Goal: Task Accomplishment & Management: Complete application form

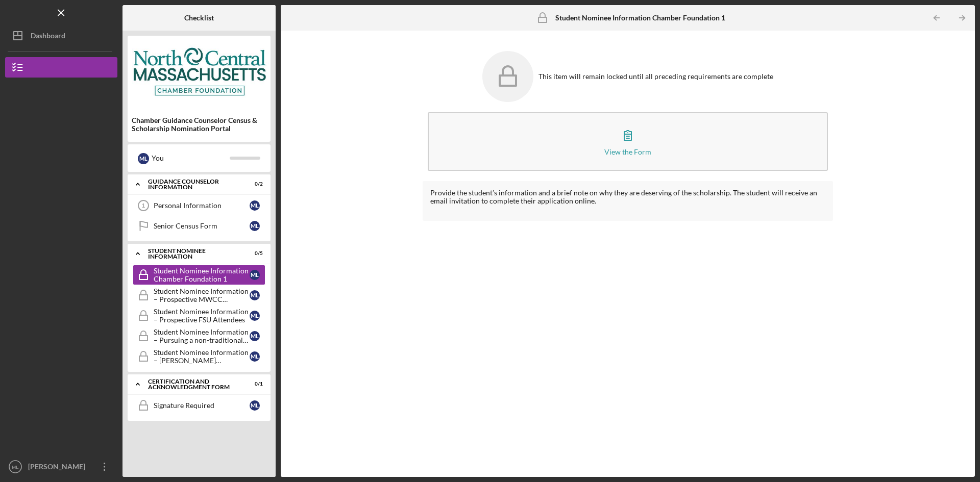
click at [501, 297] on div "Provide the student’s information and a brief note on why they are deserving of…" at bounding box center [627, 321] width 410 height 281
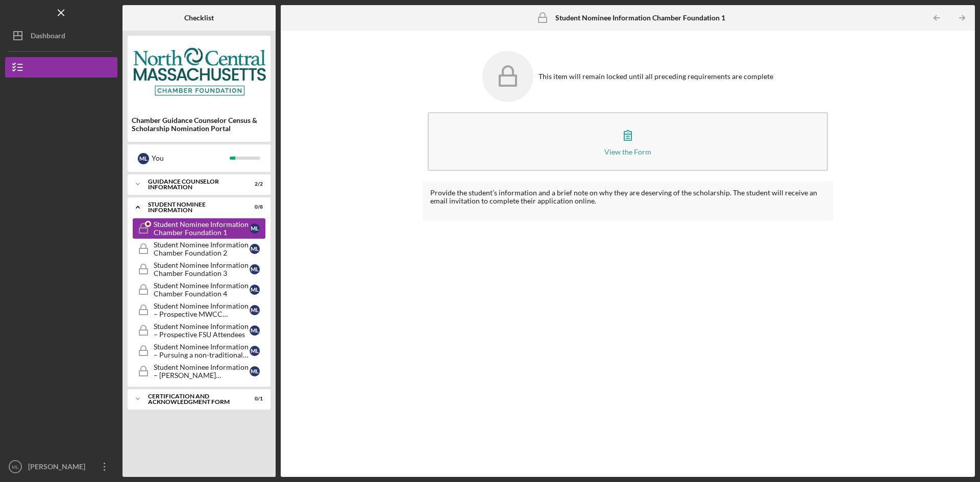
click at [215, 231] on div "Student Nominee Information Chamber Foundation 1" at bounding box center [202, 228] width 96 height 16
click at [170, 259] on link "Student Nominee Information Chamber Foundation 2 Student Nominee Information Ch…" at bounding box center [199, 249] width 133 height 20
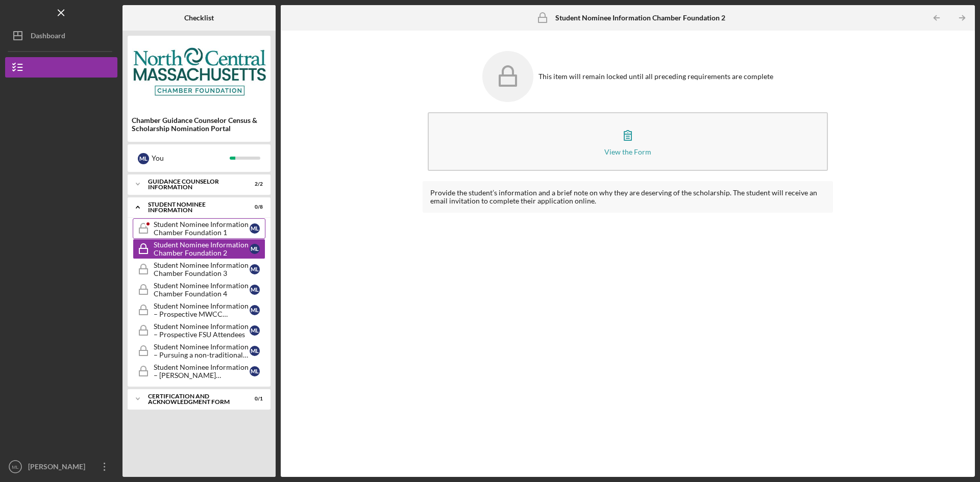
click at [184, 223] on div "Student Nominee Information Chamber Foundation 1" at bounding box center [202, 228] width 96 height 16
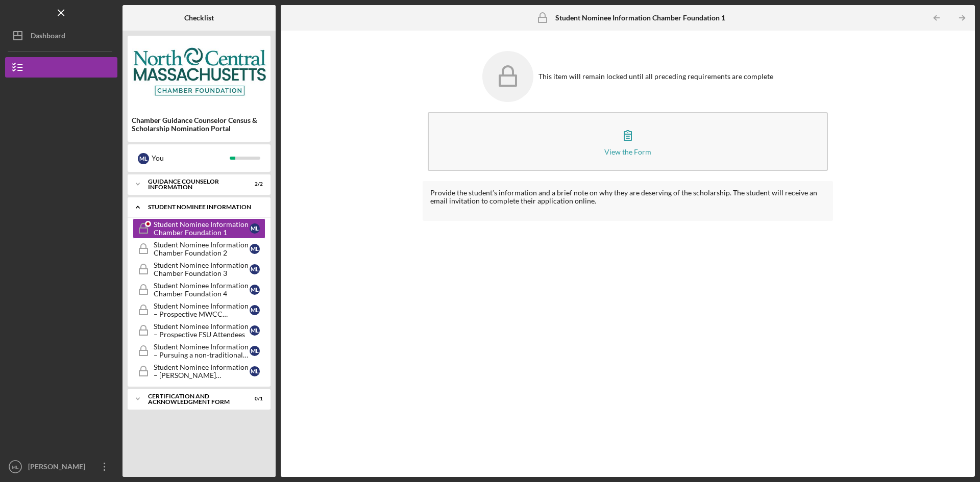
click at [168, 206] on div "Student Nominee Information" at bounding box center [203, 207] width 110 height 6
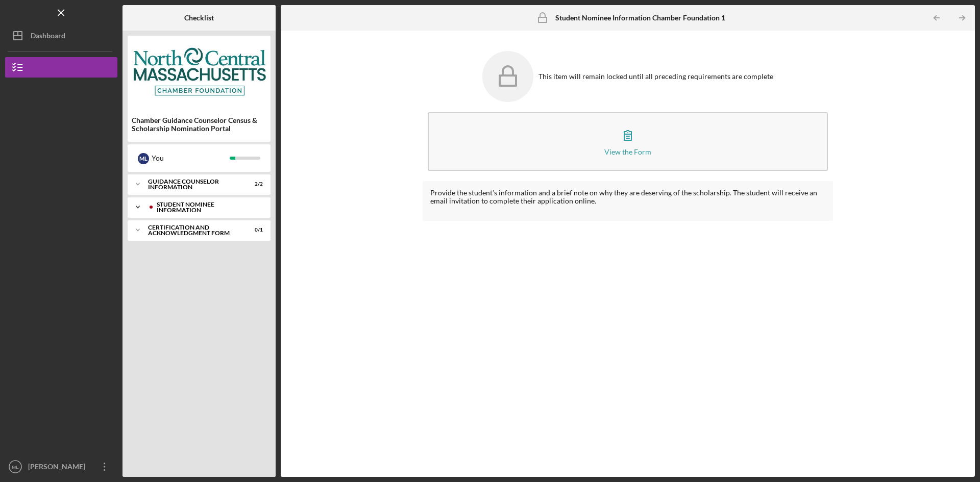
click at [168, 206] on div "Student Nominee Information" at bounding box center [207, 208] width 101 height 12
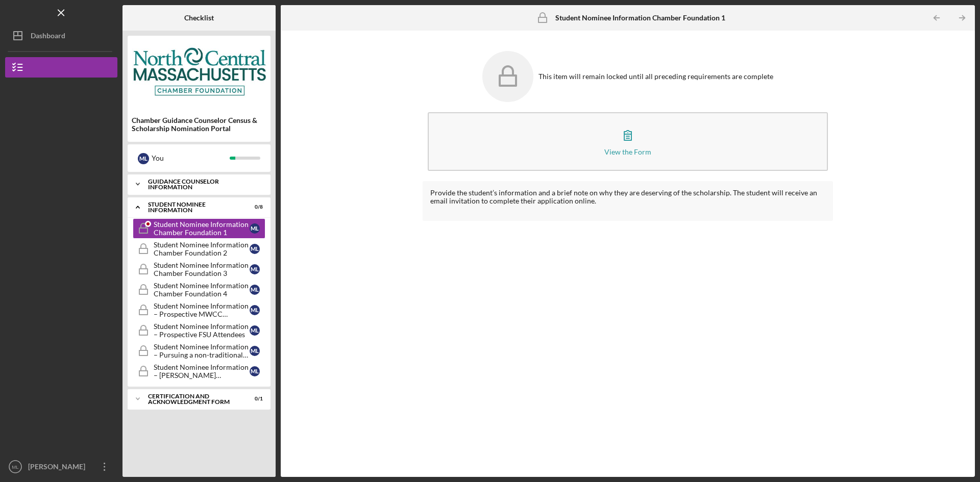
click at [167, 183] on div "Guidance Counselor Information" at bounding box center [203, 185] width 110 height 12
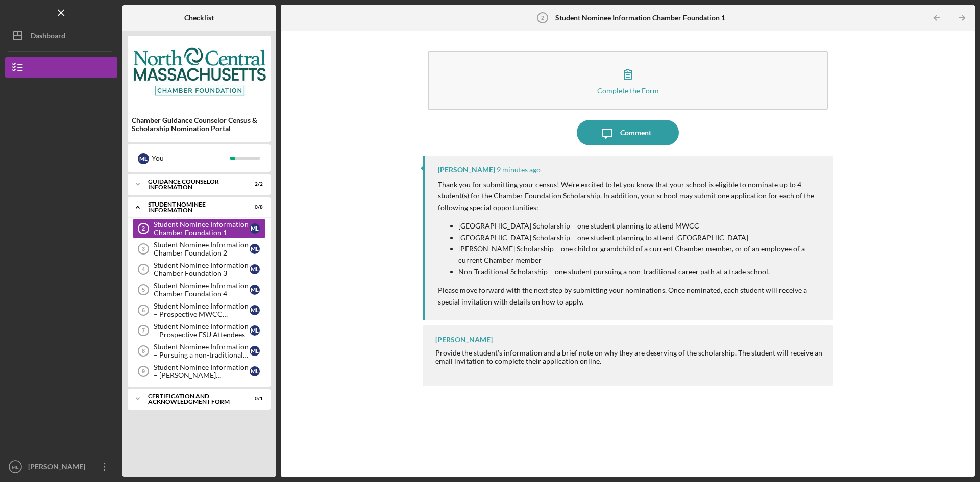
click at [908, 119] on div "Complete the Form Form Icon/Message Comment [PERSON_NAME] 9 minutes ago Thank y…" at bounding box center [628, 254] width 684 height 436
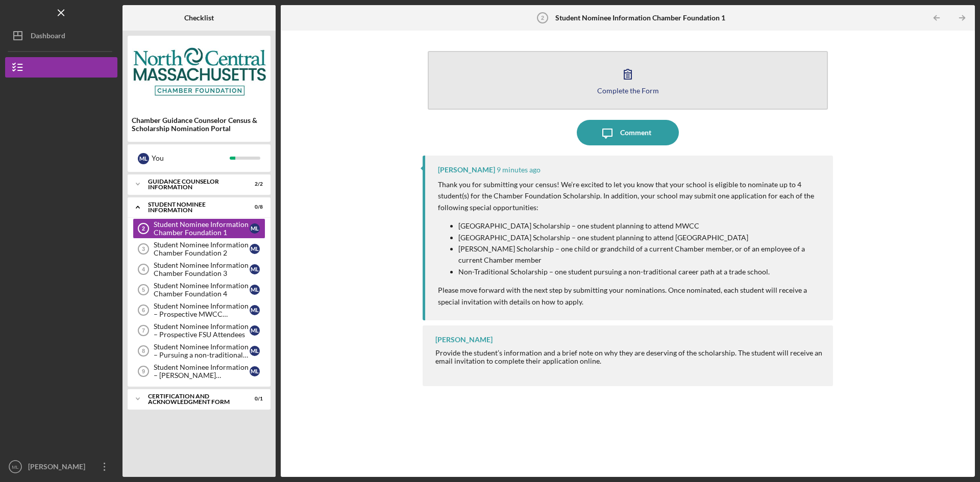
click at [659, 87] on button "Complete the Form Form" at bounding box center [628, 80] width 400 height 59
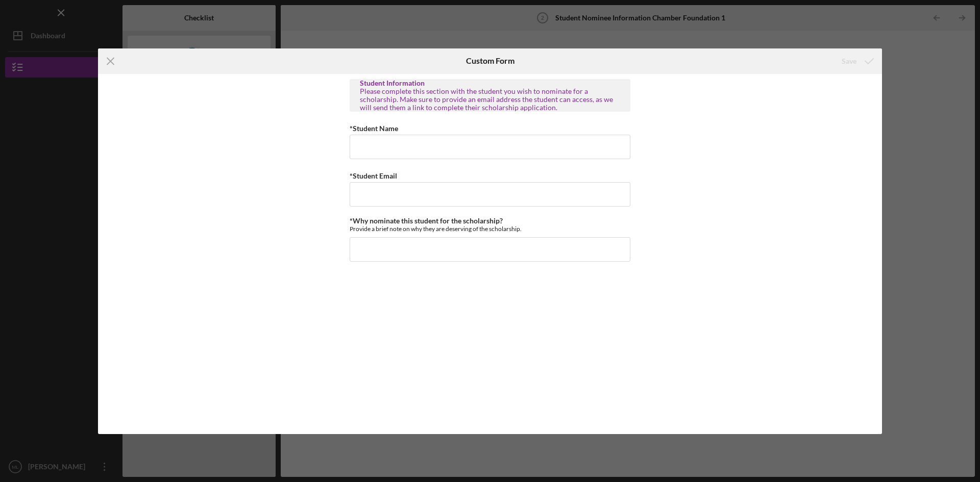
click at [808, 152] on div "Student Information Please complete this section with the student you wish to n…" at bounding box center [490, 254] width 784 height 360
click at [116, 61] on icon "Icon/Menu Close" at bounding box center [111, 61] width 26 height 26
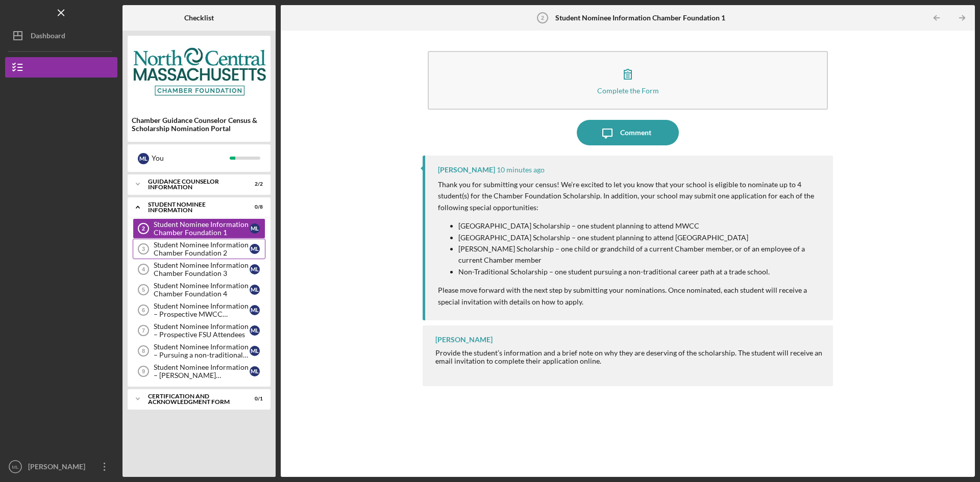
click at [194, 243] on div "Student Nominee Information Chamber Foundation 2" at bounding box center [202, 249] width 96 height 16
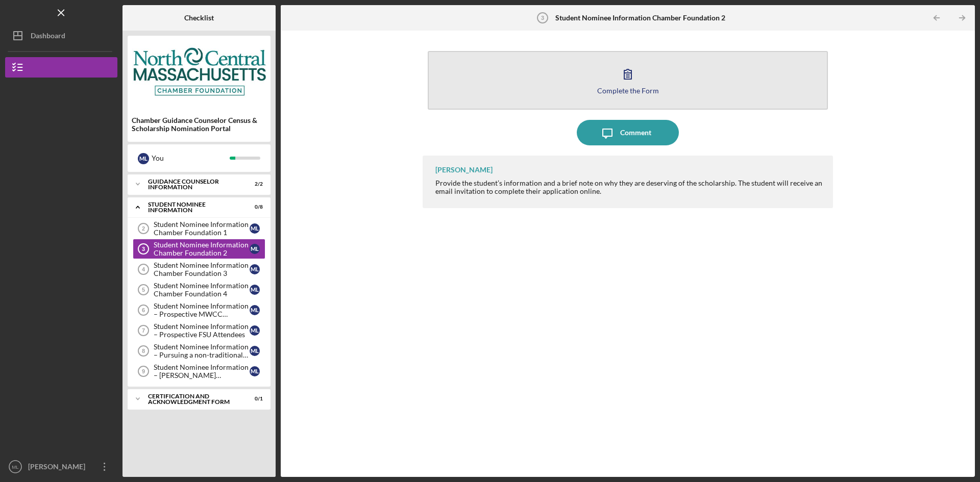
click at [587, 81] on button "Complete the Form Form" at bounding box center [628, 80] width 400 height 59
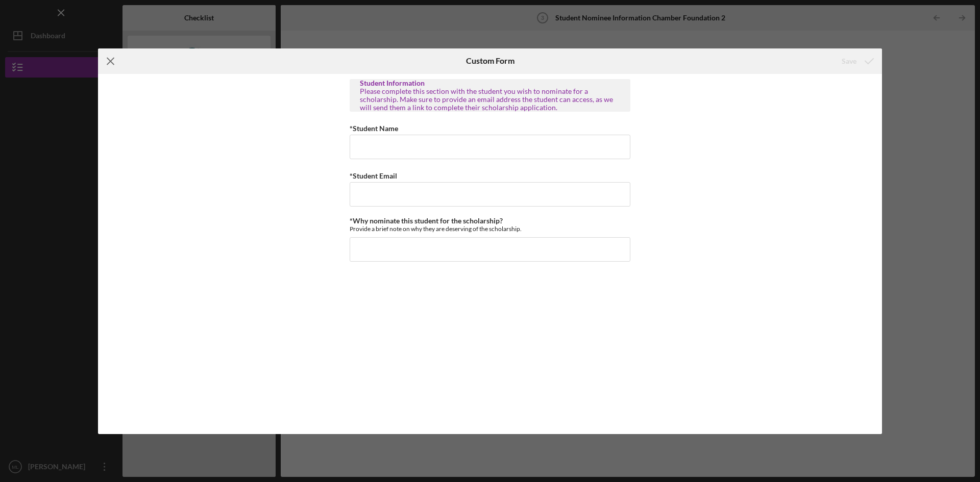
drag, startPoint x: 112, startPoint y: 63, endPoint x: 113, endPoint y: 77, distance: 13.9
click at [112, 64] on icon "Icon/Menu Close" at bounding box center [111, 61] width 26 height 26
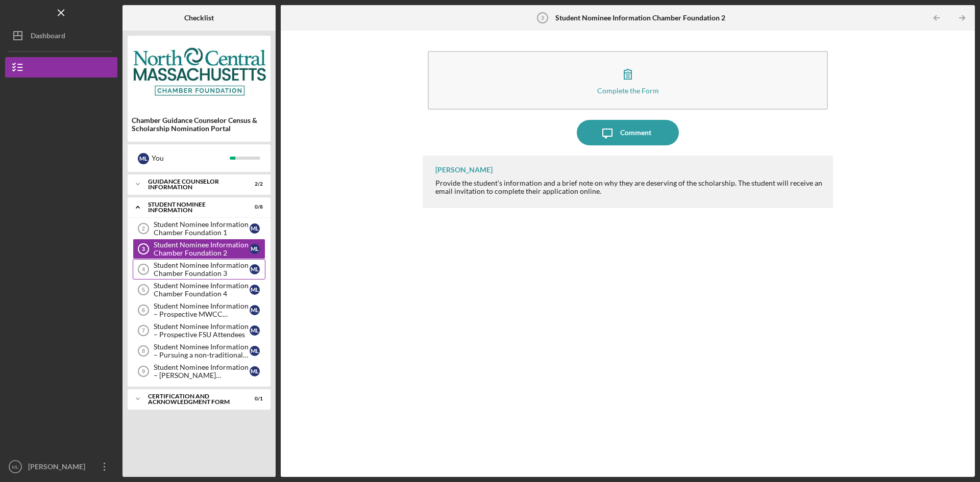
click at [187, 265] on div "Student Nominee Information Chamber Foundation 3" at bounding box center [202, 269] width 96 height 16
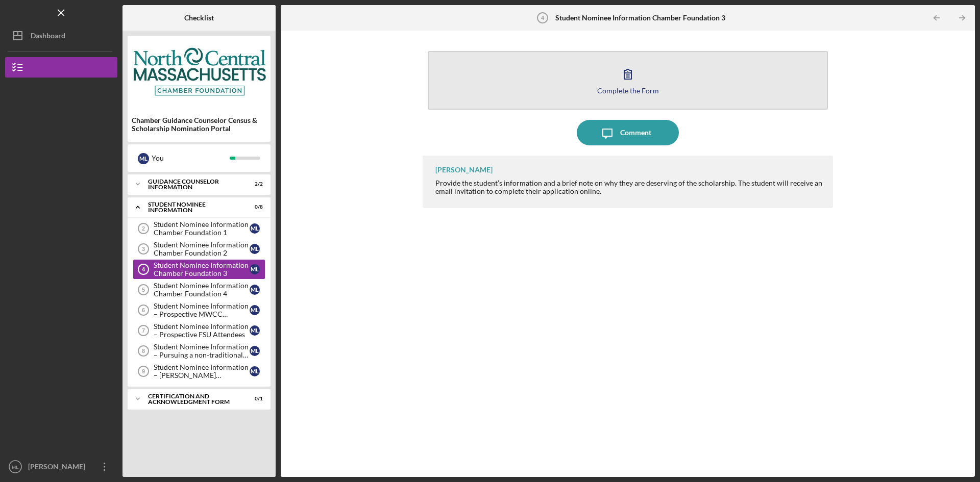
click at [565, 86] on button "Complete the Form Form" at bounding box center [628, 80] width 400 height 59
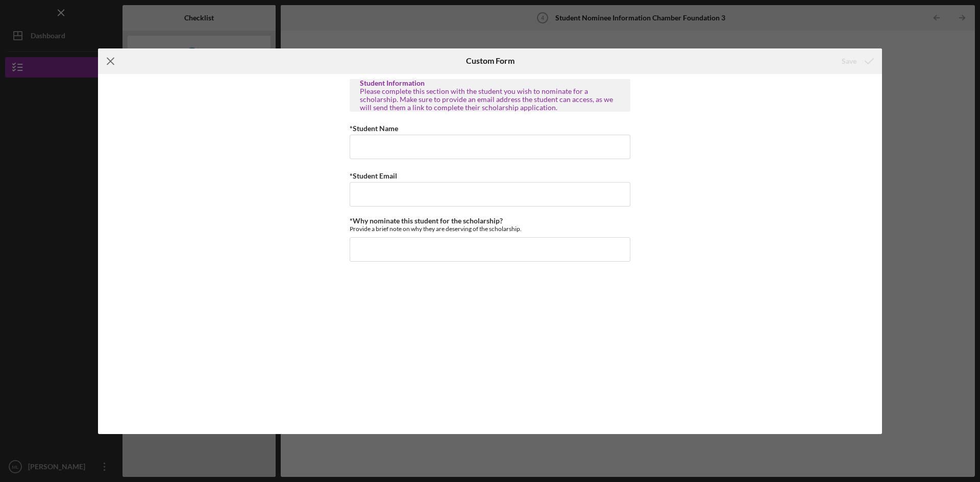
click at [110, 58] on icon "Icon/Menu Close" at bounding box center [111, 61] width 26 height 26
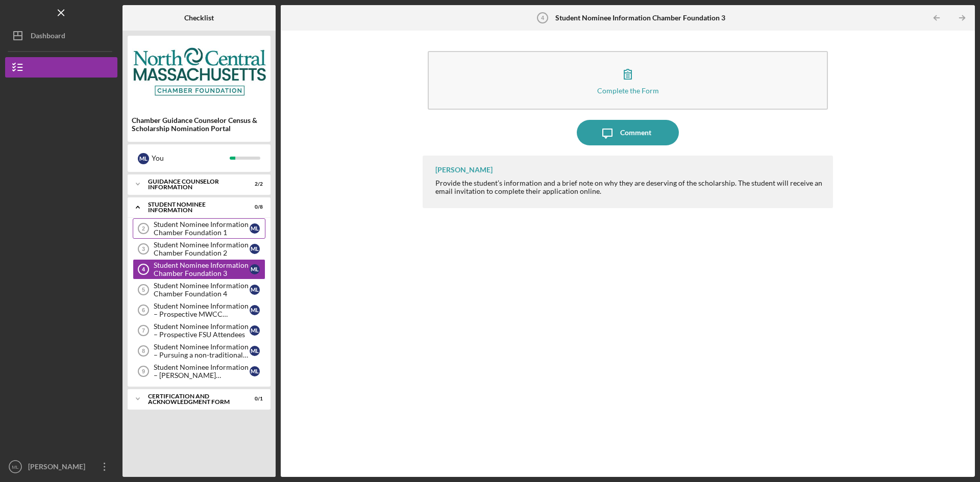
click at [195, 234] on div "Student Nominee Information Chamber Foundation 1" at bounding box center [202, 228] width 96 height 16
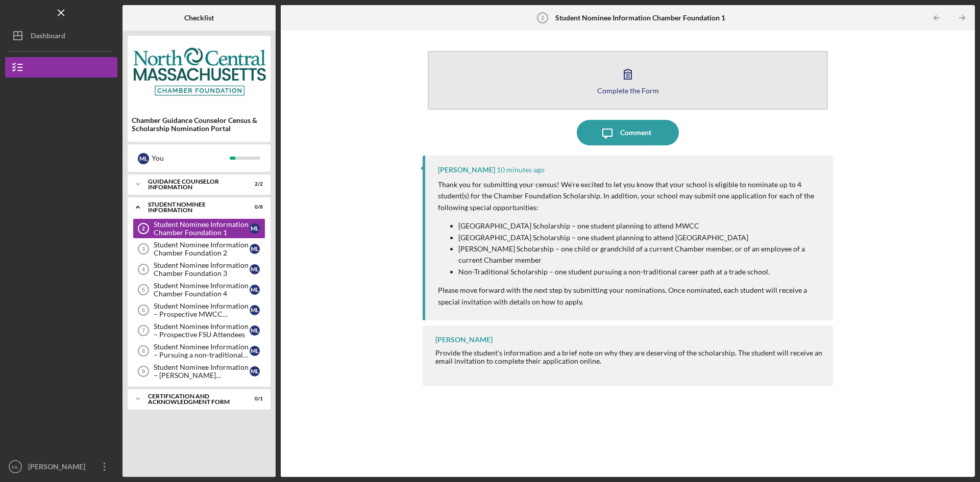
click at [606, 85] on button "Complete the Form Form" at bounding box center [628, 80] width 400 height 59
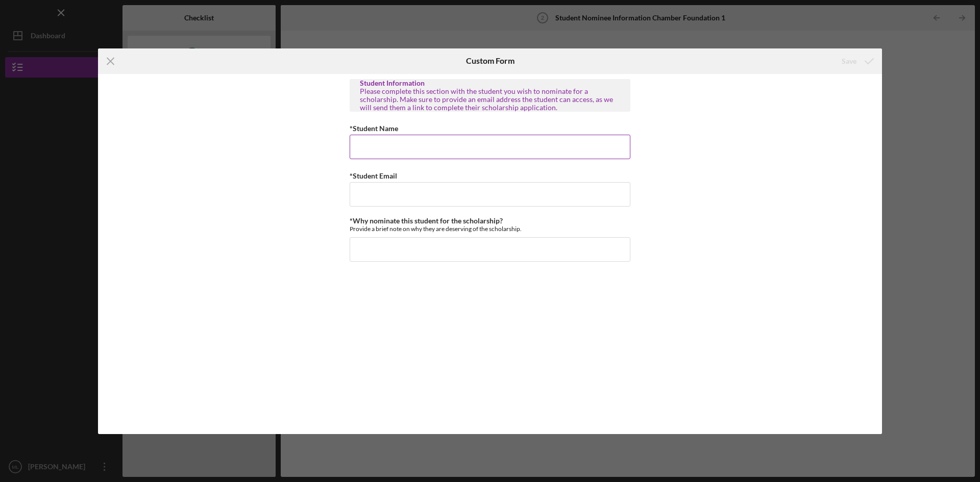
click at [410, 151] on input "*Student Name" at bounding box center [489, 147] width 281 height 24
click at [379, 143] on input "*Student Name" at bounding box center [489, 147] width 281 height 24
click at [464, 152] on input "*Student Name" at bounding box center [489, 147] width 281 height 24
type input "[PERSON_NAME]"
type input "[EMAIL_ADDRESS][DOMAIN_NAME]"
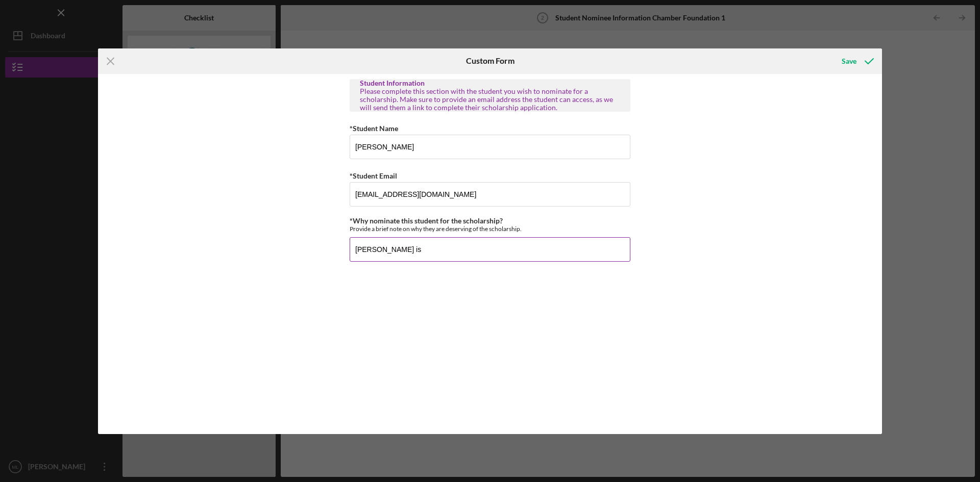
paste input "has shown outstanding academic dedication and leadership within our school comm…"
type input "[PERSON_NAME] is has shown outstanding academic dedication and leadership withi…"
click at [856, 61] on div "Save" at bounding box center [848, 61] width 15 height 20
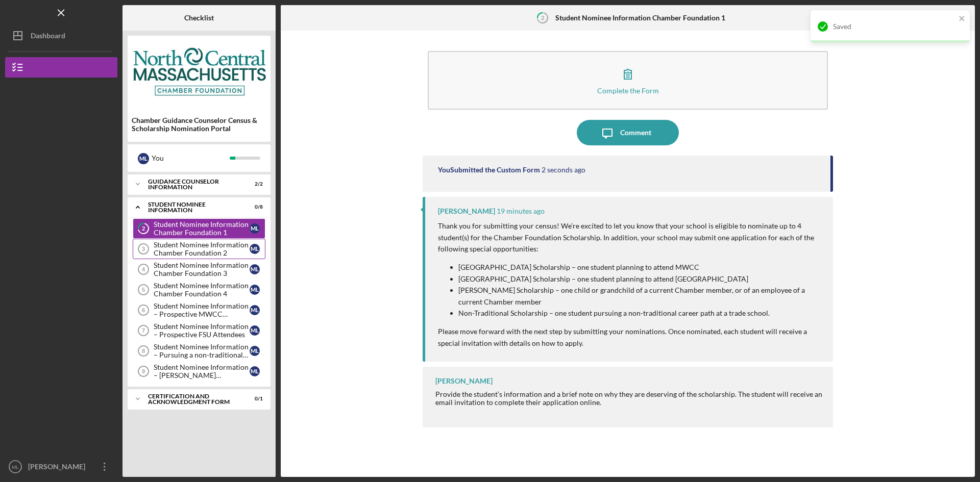
click at [213, 246] on div "Student Nominee Information Chamber Foundation 2" at bounding box center [202, 249] width 96 height 16
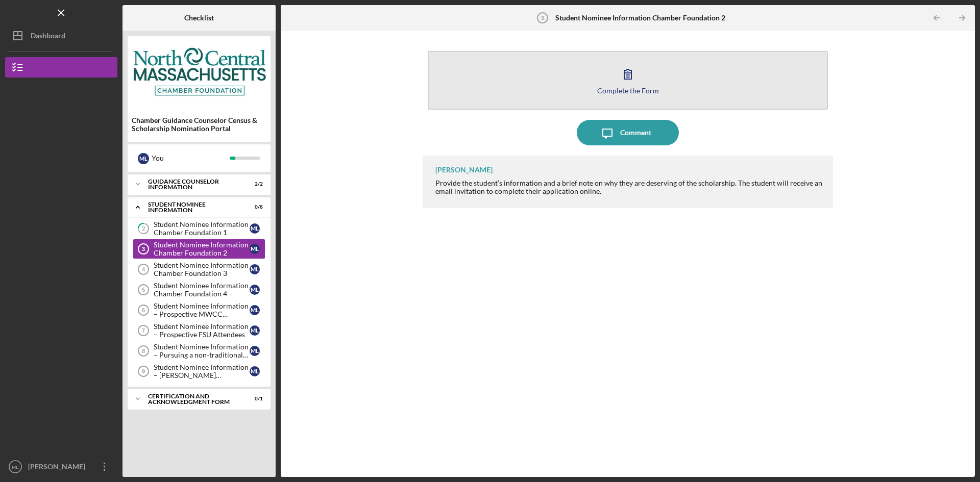
click at [711, 87] on button "Complete the Form Form" at bounding box center [628, 80] width 400 height 59
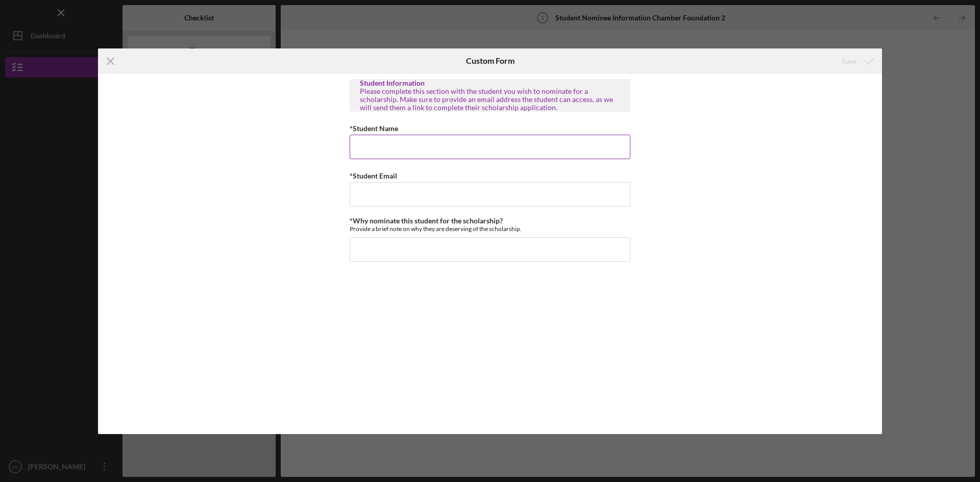
click at [476, 151] on input "*Student Name" at bounding box center [489, 147] width 281 height 24
type input "[PERSON_NAME]"
type input "[EMAIL_ADDRESS][DOMAIN_NAME]"
type input "W"
paste input "has shown outstanding academic dedication and leadership within our school comm…"
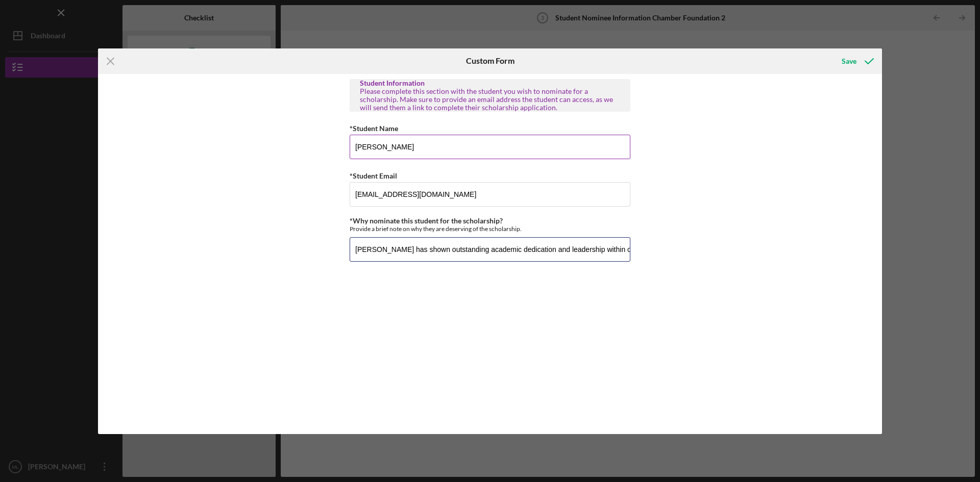
scroll to position [0, 264]
type input "[PERSON_NAME] has shown outstanding academic dedication and leadership within o…"
click at [853, 59] on div "Save" at bounding box center [848, 61] width 15 height 20
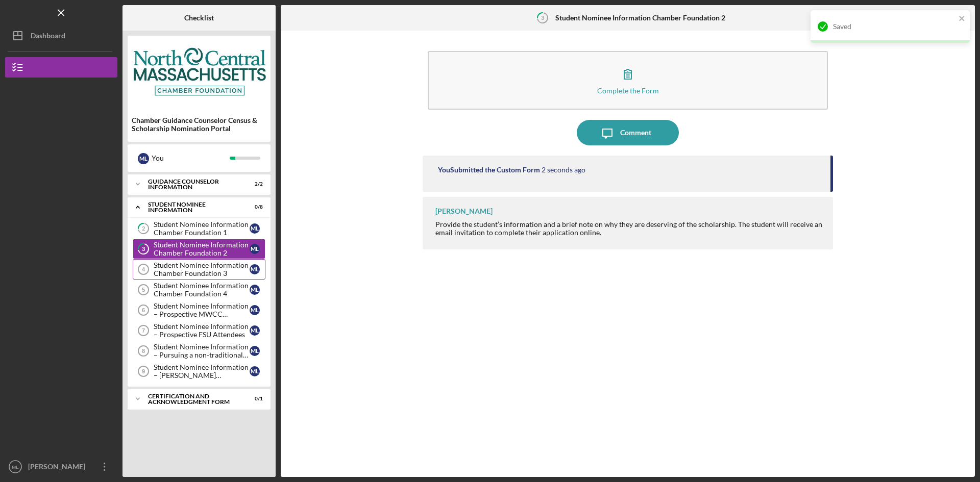
click at [210, 273] on div "Student Nominee Information Chamber Foundation 3" at bounding box center [202, 269] width 96 height 16
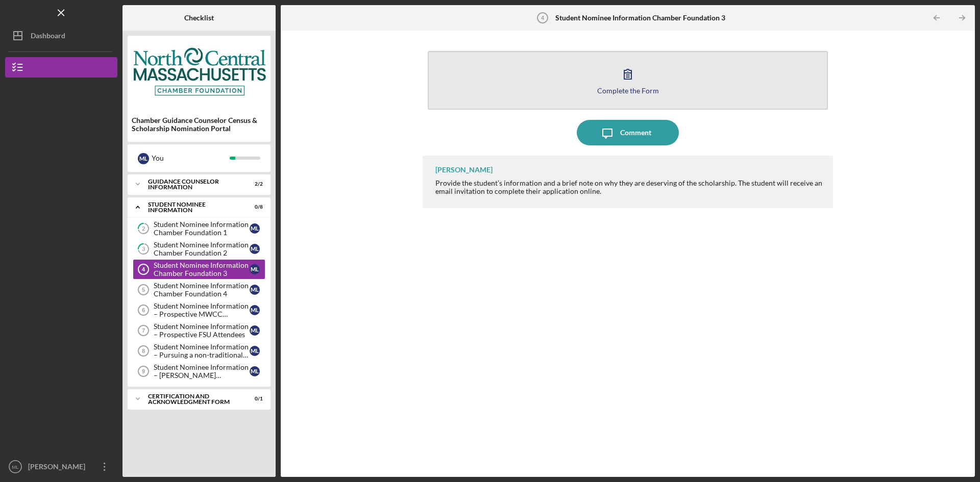
click at [549, 69] on button "Complete the Form Form" at bounding box center [628, 80] width 400 height 59
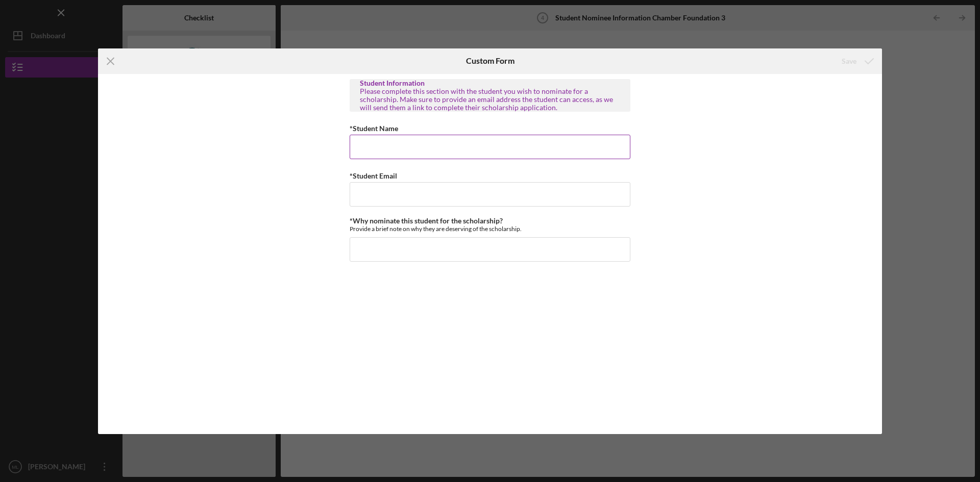
click at [514, 154] on input "*Student Name" at bounding box center [489, 147] width 281 height 24
type input "[PERSON_NAME]"
click at [388, 189] on input "*Student Email" at bounding box center [489, 194] width 281 height 24
type input "[EMAIL_ADDRESS][DOMAIN_NAME]"
type input "S"
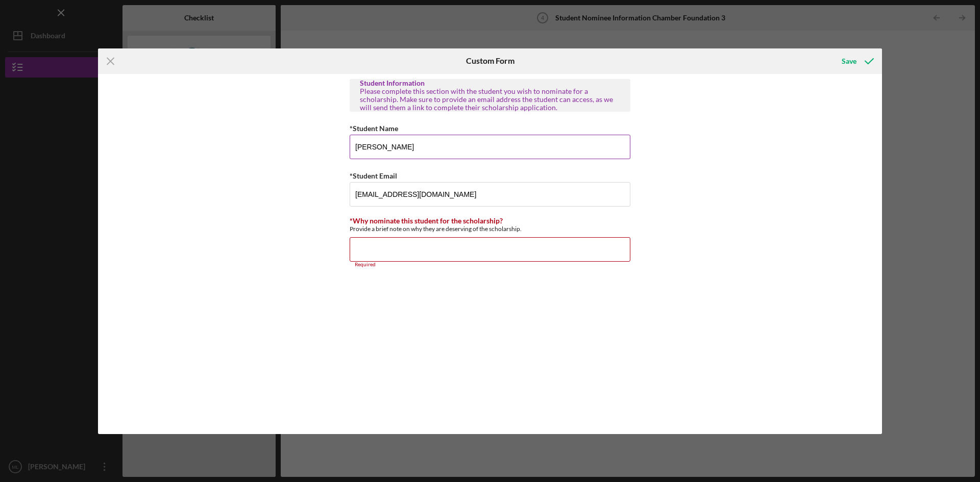
click at [374, 147] on input "[PERSON_NAME]" at bounding box center [489, 147] width 281 height 24
click at [369, 146] on input "[PERSON_NAME]" at bounding box center [489, 147] width 281 height 24
type input "[PERSON_NAME]"
click at [358, 197] on input "[EMAIL_ADDRESS][DOMAIN_NAME]" at bounding box center [489, 194] width 281 height 24
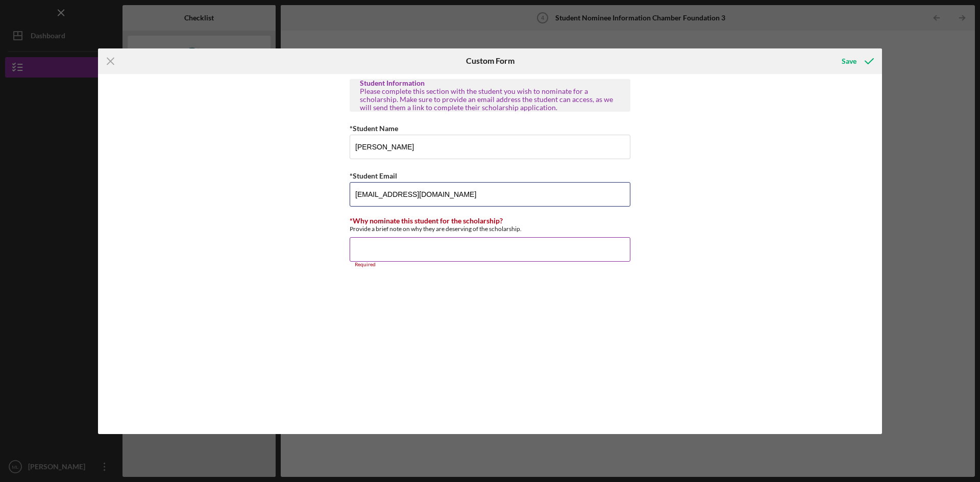
type input "[EMAIL_ADDRESS][DOMAIN_NAME]"
click at [428, 255] on input "*Why nominate this student for the scholarship?" at bounding box center [489, 249] width 281 height 24
paste input "has shown outstanding academic dedication and leadership within our school comm…"
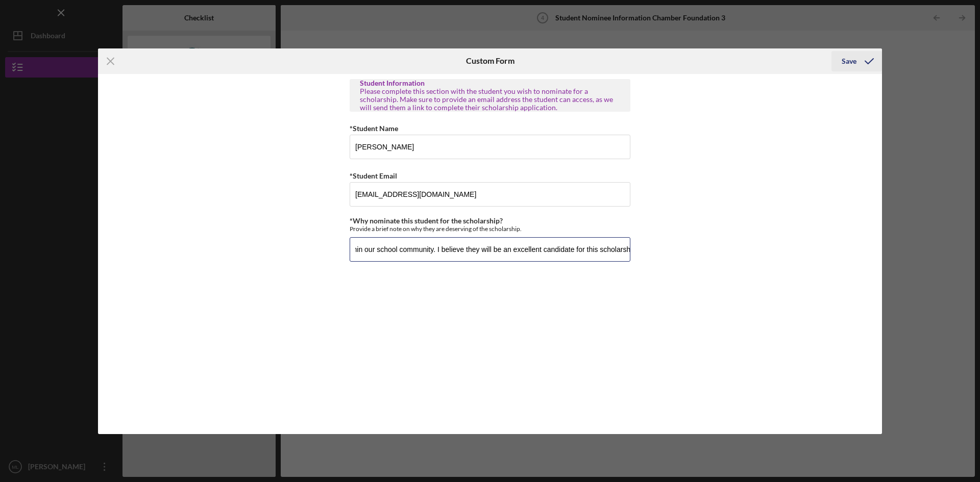
type input "[PERSON_NAME] has shown outstanding academic dedication and leadership within o…"
click at [862, 61] on icon "submit" at bounding box center [869, 61] width 26 height 26
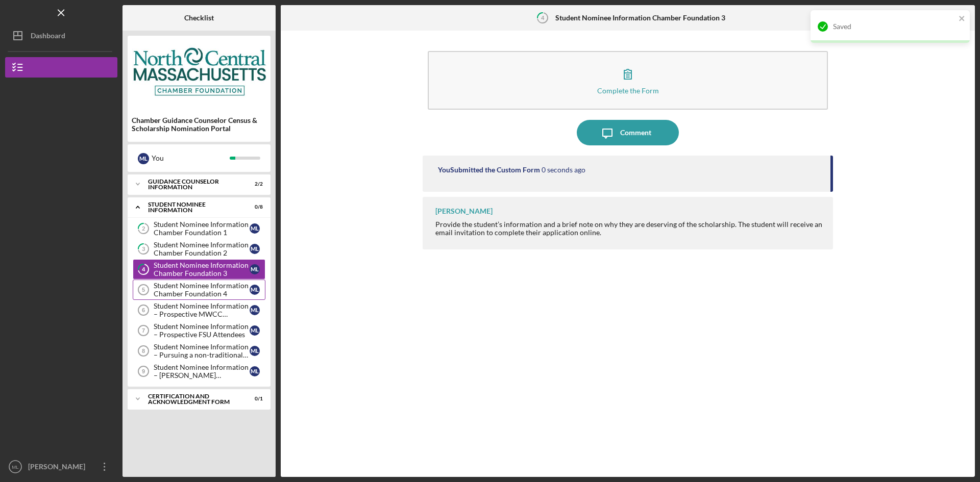
click at [214, 290] on div "Student Nominee Information Chamber Foundation 4" at bounding box center [202, 290] width 96 height 16
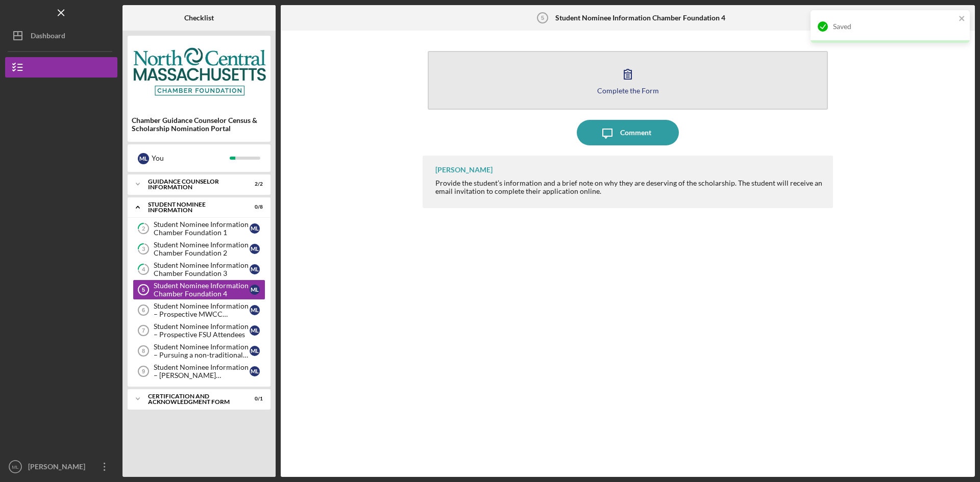
click at [652, 85] on button "Complete the Form Form" at bounding box center [628, 80] width 400 height 59
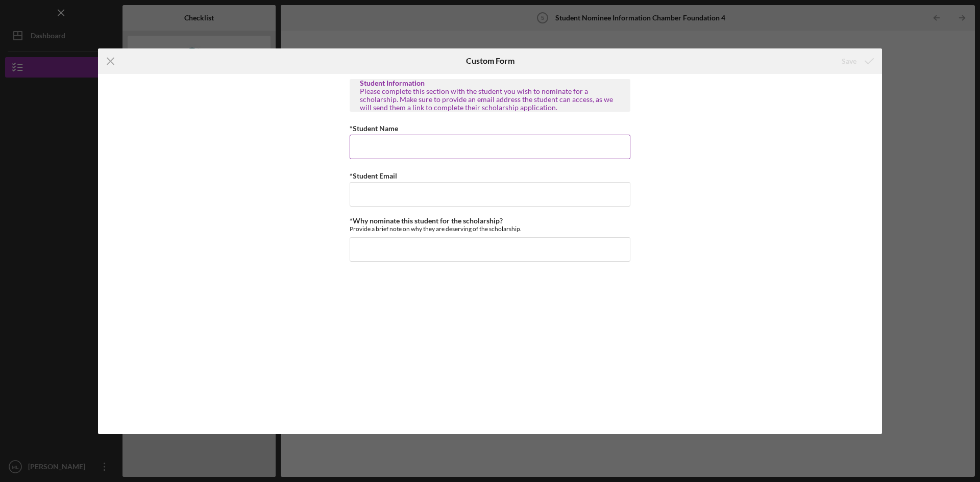
click at [470, 151] on input "*Student Name" at bounding box center [489, 147] width 281 height 24
type input "[PERSON_NAME]"
type input "cvanhover"
paste input "has shown outstanding academic dedication and leadership within our school comm…"
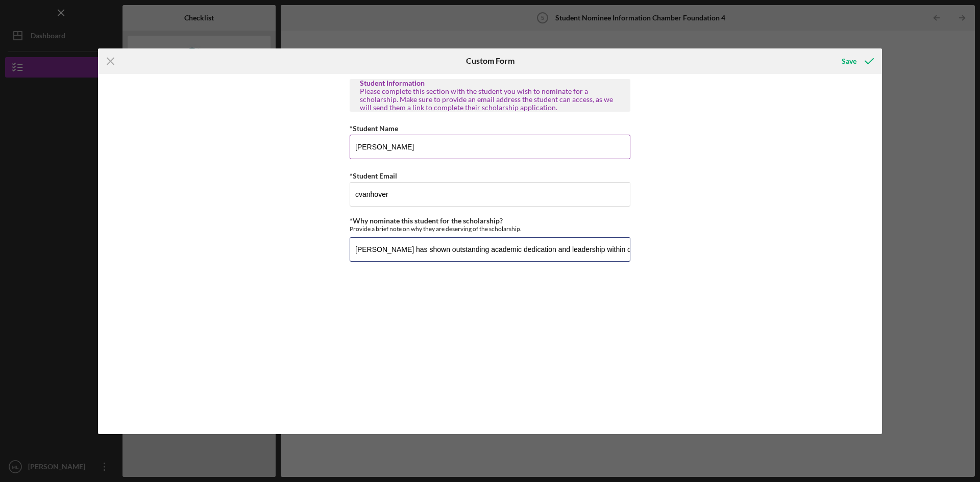
scroll to position [0, 270]
type input "[PERSON_NAME] has shown outstanding academic dedication and leadership within o…"
click at [840, 55] on button "Save" at bounding box center [856, 61] width 51 height 20
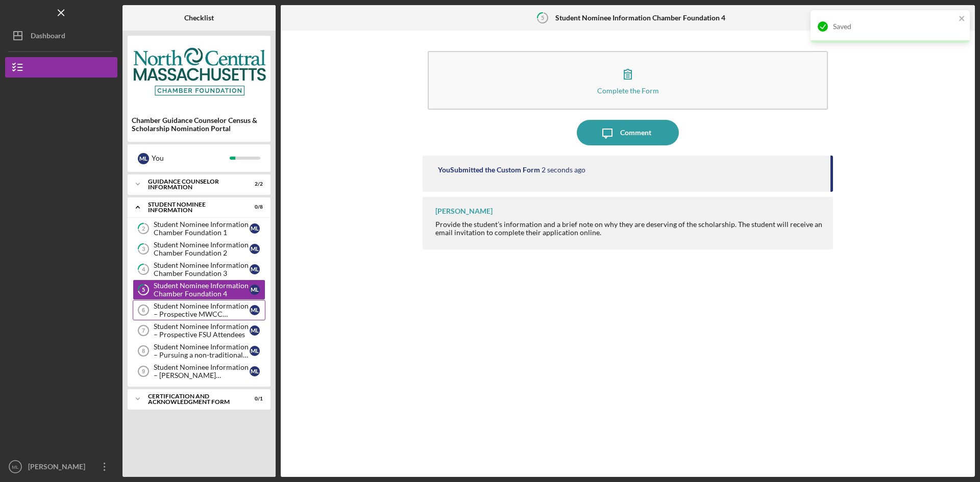
click at [190, 310] on div "Student Nominee Information – Prospective MWCC Attendees" at bounding box center [202, 310] width 96 height 16
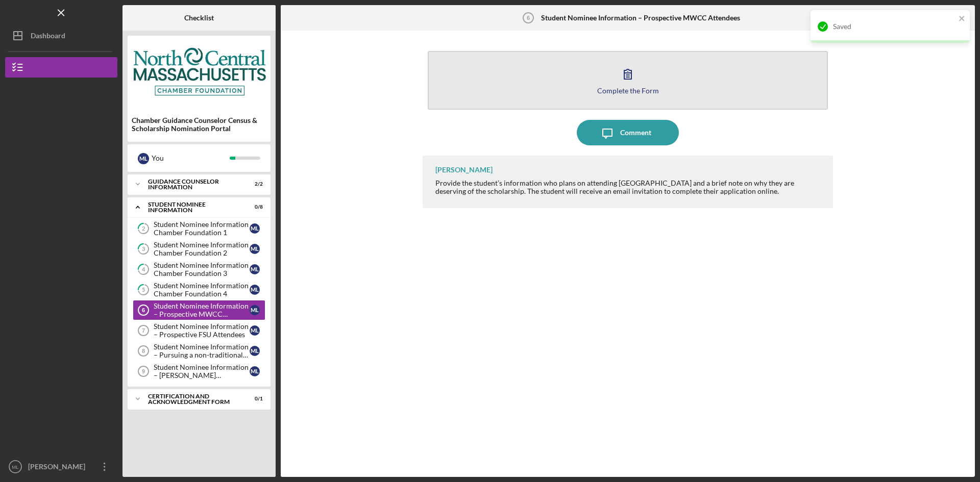
click at [589, 81] on button "Complete the Form Form" at bounding box center [628, 80] width 400 height 59
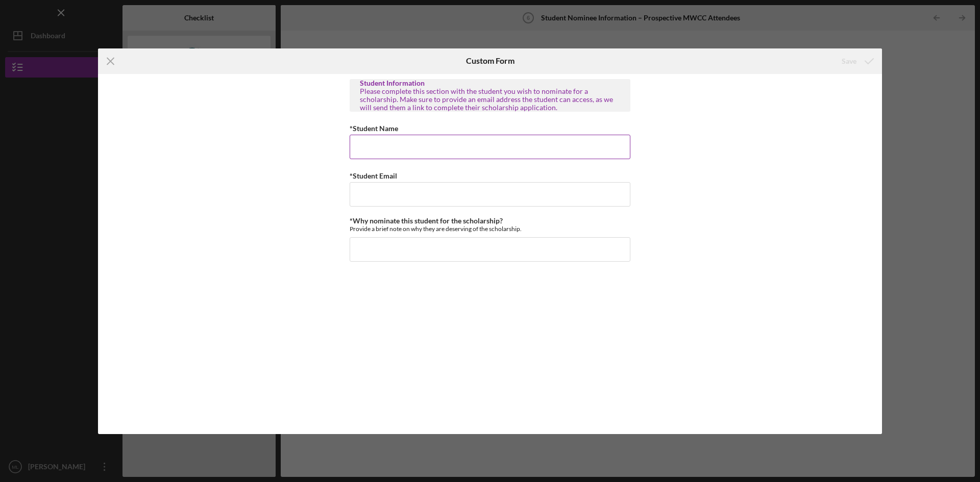
click at [462, 146] on input "*Student Name" at bounding box center [489, 147] width 281 height 24
type input "C"
type input "[PERSON_NAME]"
type input "K"
type input "[EMAIL_ADDRESS][DOMAIN_NAME]"
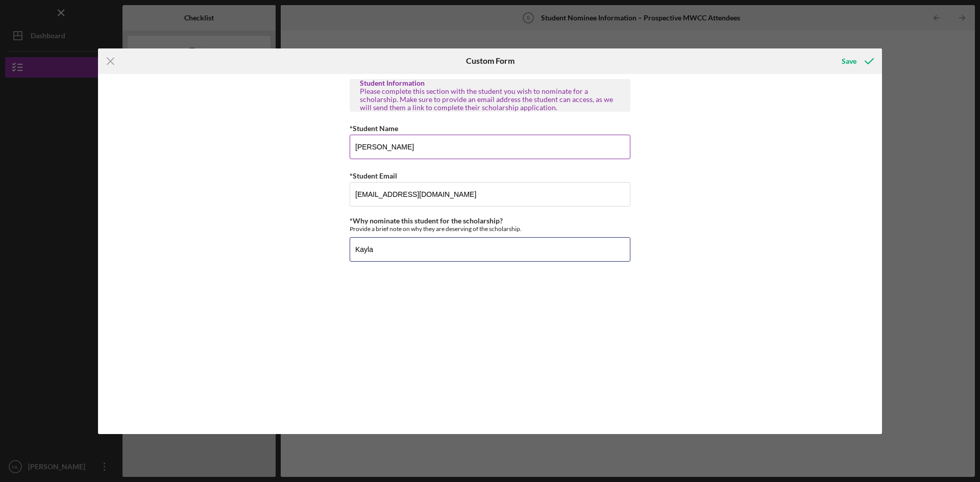
paste input "has shown outstanding academic dedication and leadership within our school comm…"
type input "[PERSON_NAME] has shown outstanding academic dedication and leadership within o…"
click at [833, 58] on button "Save" at bounding box center [856, 61] width 51 height 20
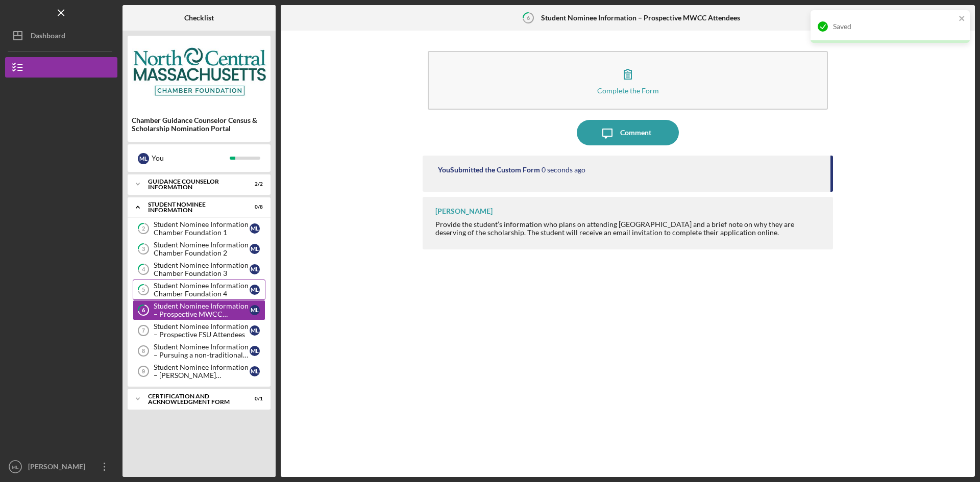
click at [215, 285] on div "Student Nominee Information Chamber Foundation 4" at bounding box center [202, 290] width 96 height 16
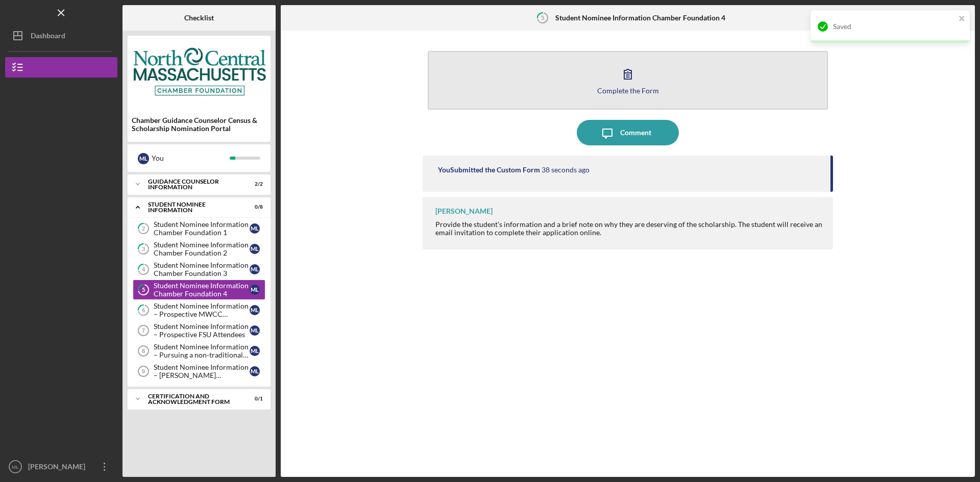
click at [698, 91] on button "Complete the Form Form" at bounding box center [628, 80] width 400 height 59
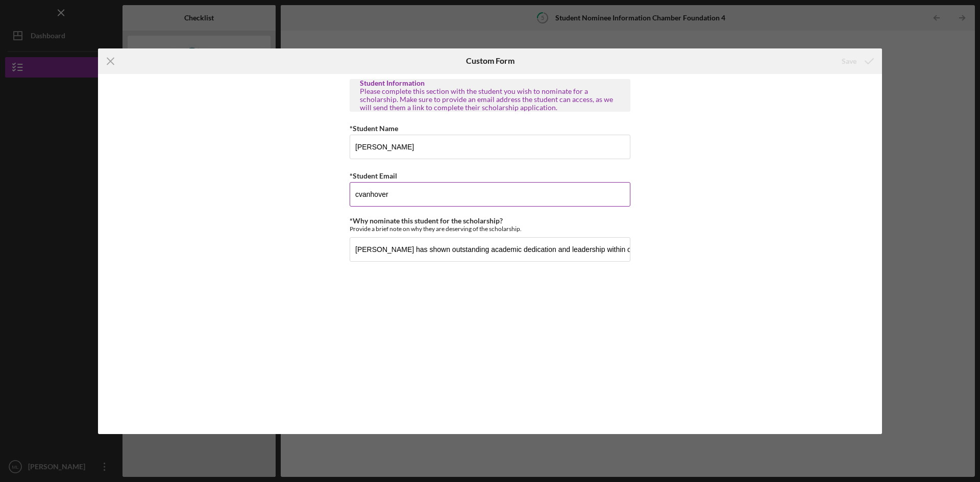
click at [418, 200] on input "cvanhover" at bounding box center [489, 194] width 281 height 24
type input "[EMAIL_ADDRESS][DOMAIN_NAME]"
click at [856, 61] on div "Save" at bounding box center [848, 61] width 15 height 20
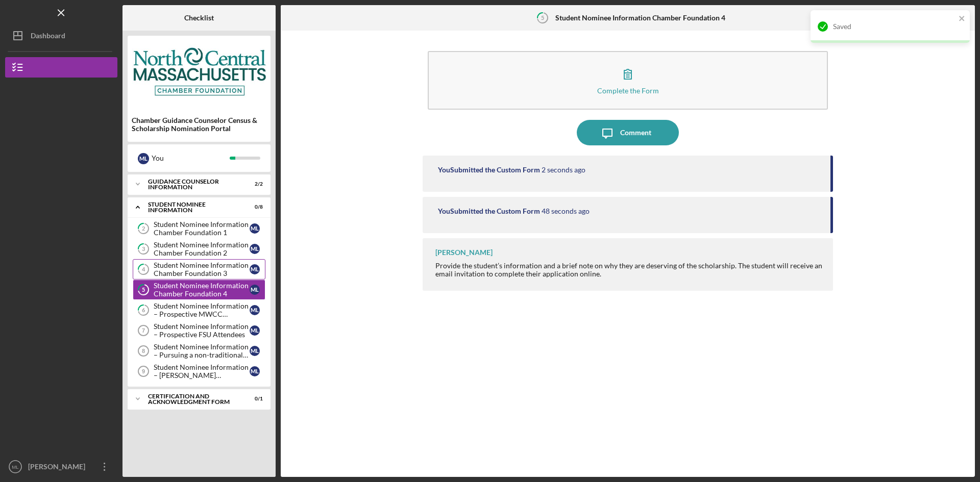
click at [208, 267] on div "Student Nominee Information Chamber Foundation 3" at bounding box center [202, 269] width 96 height 16
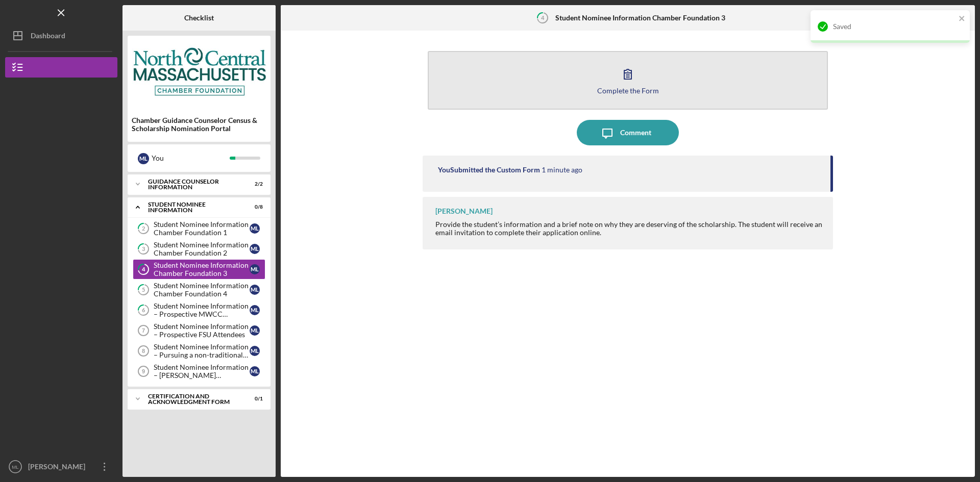
click at [548, 99] on button "Complete the Form Form" at bounding box center [628, 80] width 400 height 59
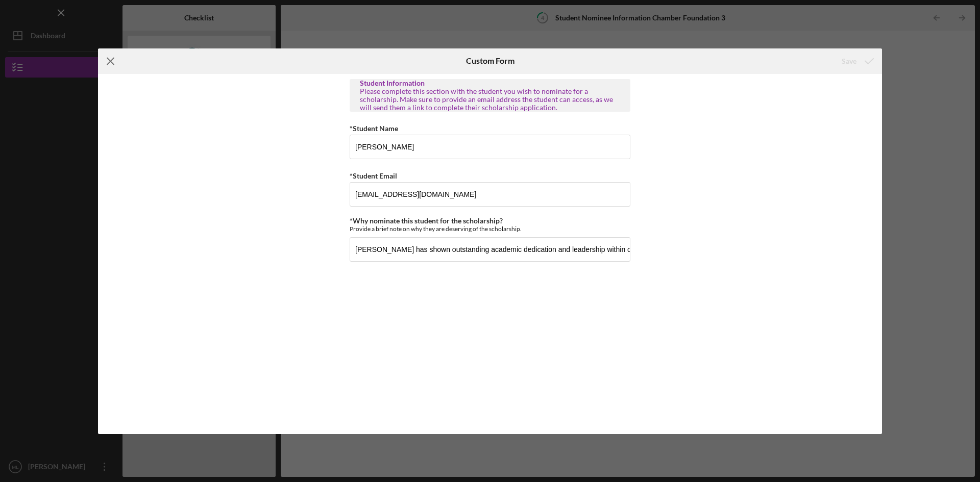
click at [114, 62] on icon "Icon/Menu Close" at bounding box center [111, 61] width 26 height 26
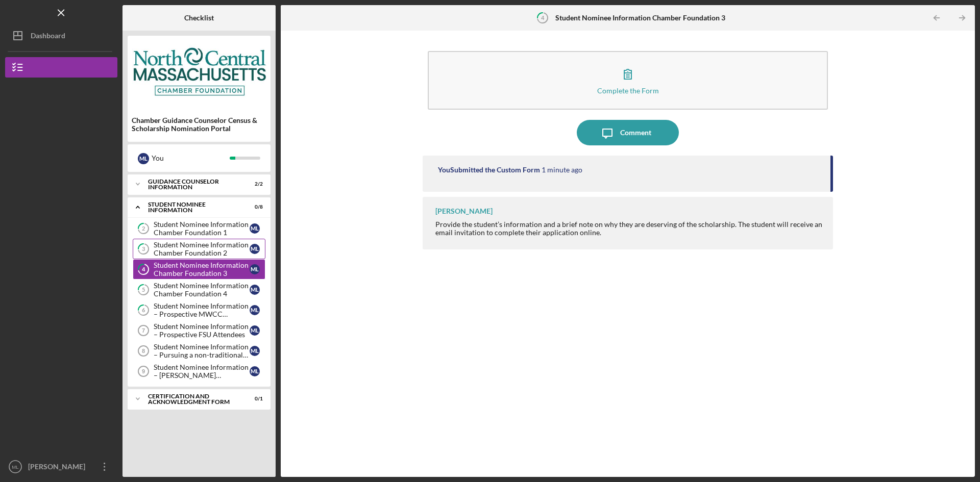
click at [186, 251] on div "Student Nominee Information Chamber Foundation 2" at bounding box center [202, 249] width 96 height 16
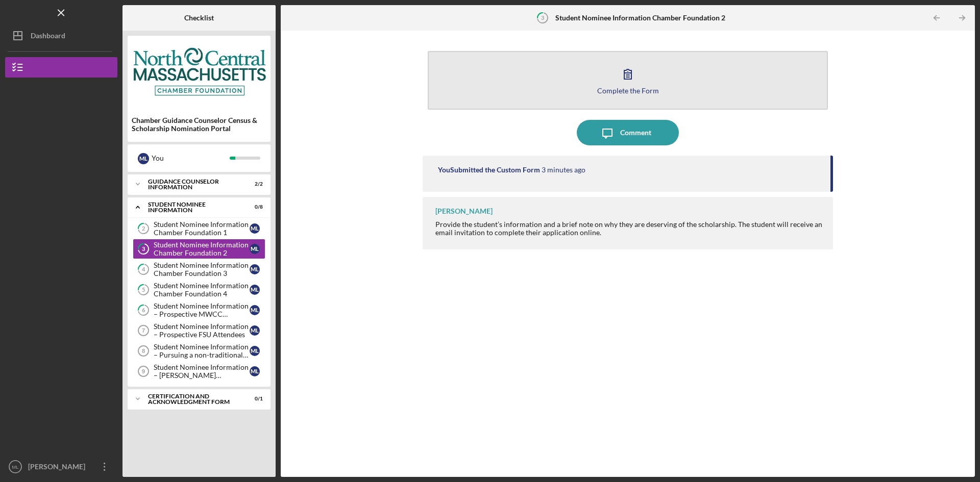
click at [610, 69] on button "Complete the Form Form" at bounding box center [628, 80] width 400 height 59
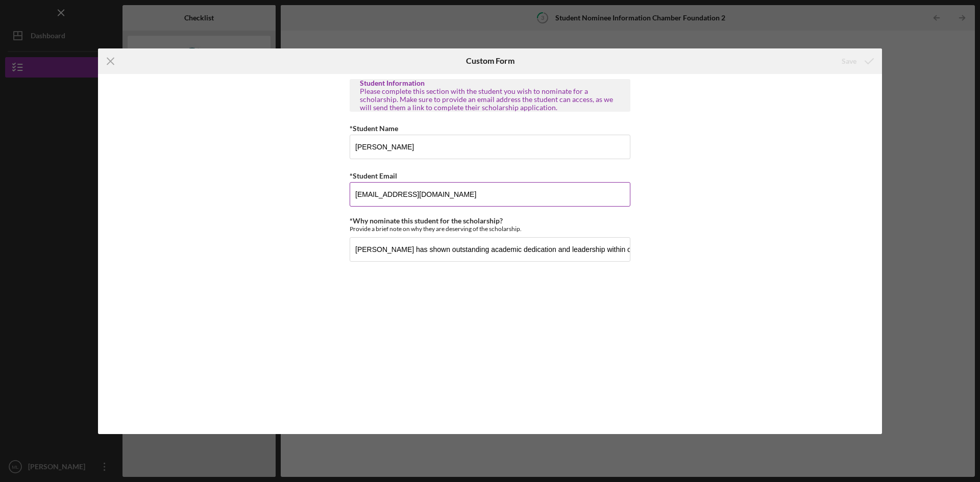
click at [399, 198] on input "[EMAIL_ADDRESS][DOMAIN_NAME]" at bounding box center [489, 194] width 281 height 24
type input "[EMAIL_ADDRESS][DOMAIN_NAME]"
click at [843, 57] on div "Save" at bounding box center [848, 61] width 15 height 20
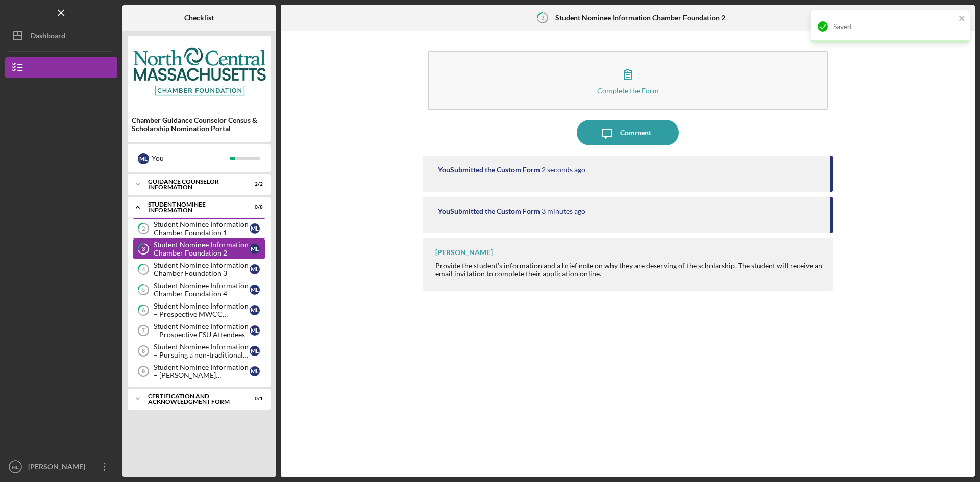
click at [166, 230] on div "Student Nominee Information Chamber Foundation 1" at bounding box center [202, 228] width 96 height 16
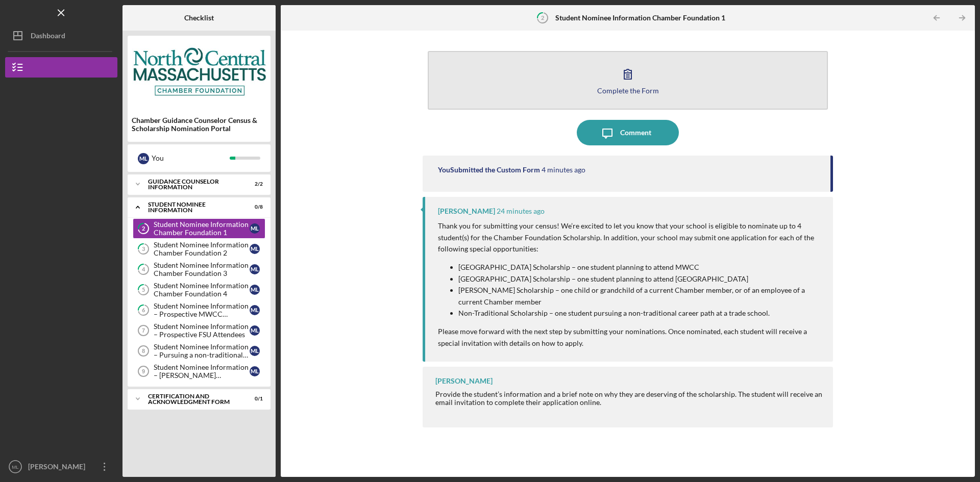
click at [557, 76] on button "Complete the Form Form" at bounding box center [628, 80] width 400 height 59
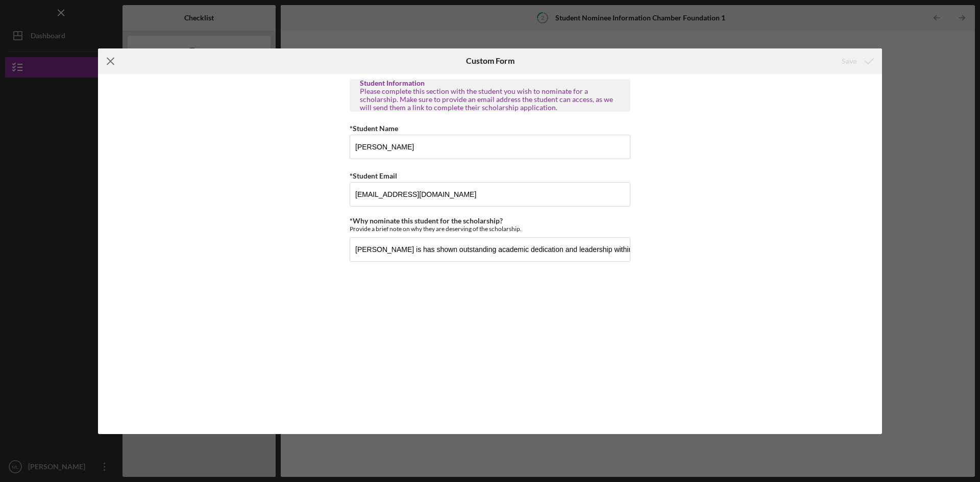
click at [114, 67] on icon "Icon/Menu Close" at bounding box center [111, 61] width 26 height 26
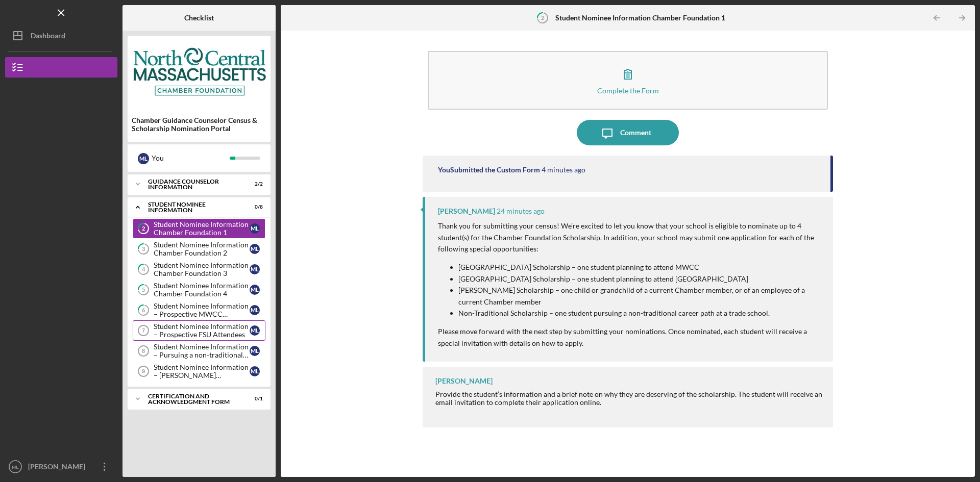
click at [198, 330] on div "Student Nominee Information – Prospective FSU Attendees" at bounding box center [202, 330] width 96 height 16
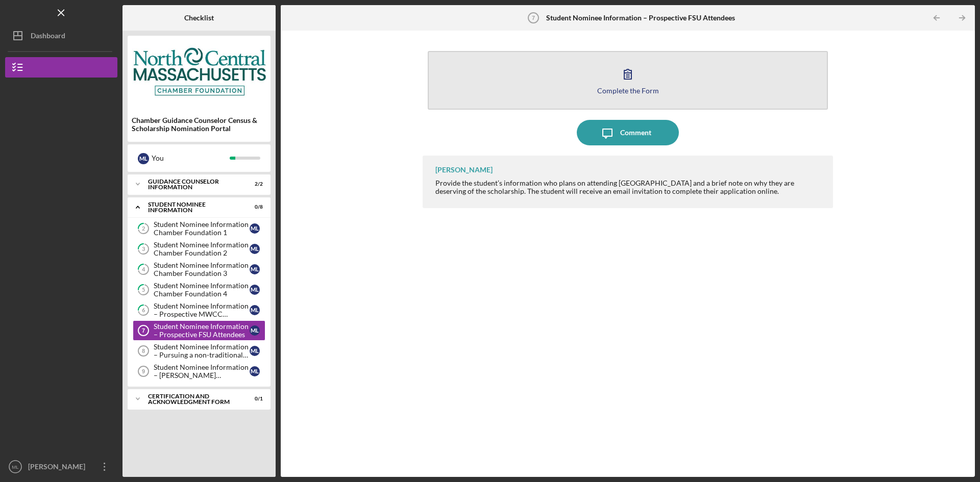
click at [608, 72] on button "Complete the Form Form" at bounding box center [628, 80] width 400 height 59
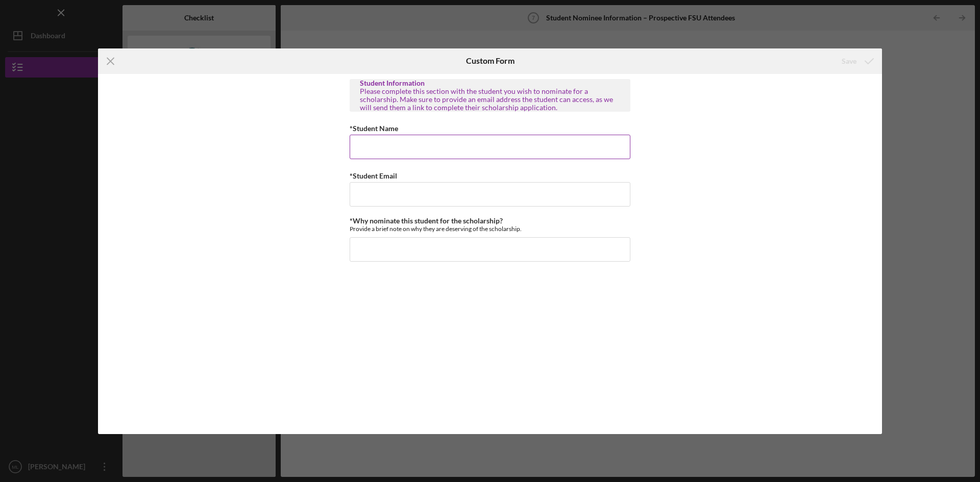
click at [509, 147] on input "*Student Name" at bounding box center [489, 147] width 281 height 24
type input "K"
type input "[PERSON_NAME]"
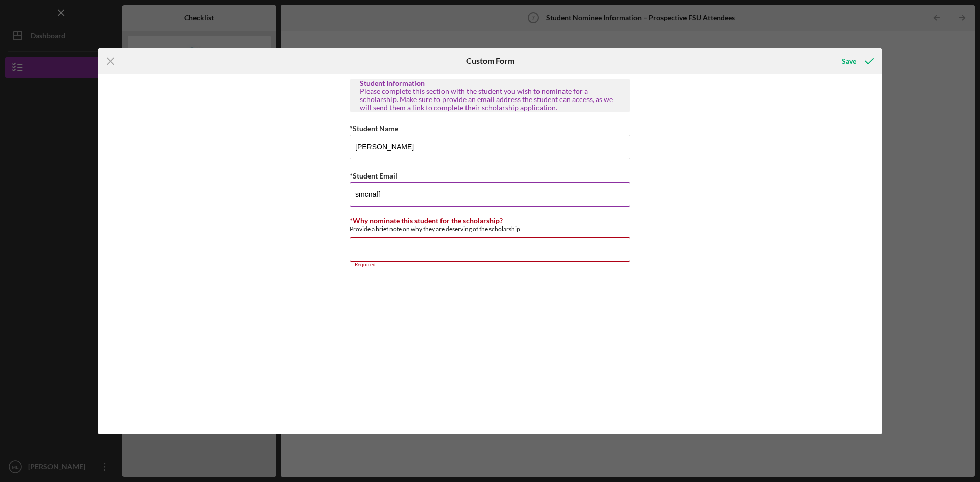
click at [474, 188] on input "smcnaff" at bounding box center [489, 194] width 281 height 24
type input "[EMAIL_ADDRESS][DOMAIN_NAME]"
type input "s"
type input "A"
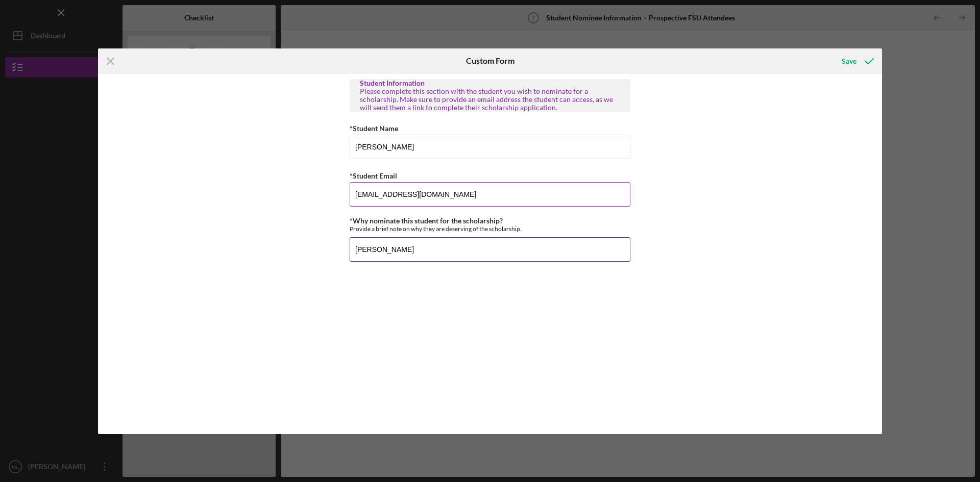
paste input "has shown outstanding academic dedication and leadership within our school comm…"
type input "[PERSON_NAME] has shown outstanding academic dedication and leadership within o…"
click at [843, 63] on div "Save" at bounding box center [848, 61] width 15 height 20
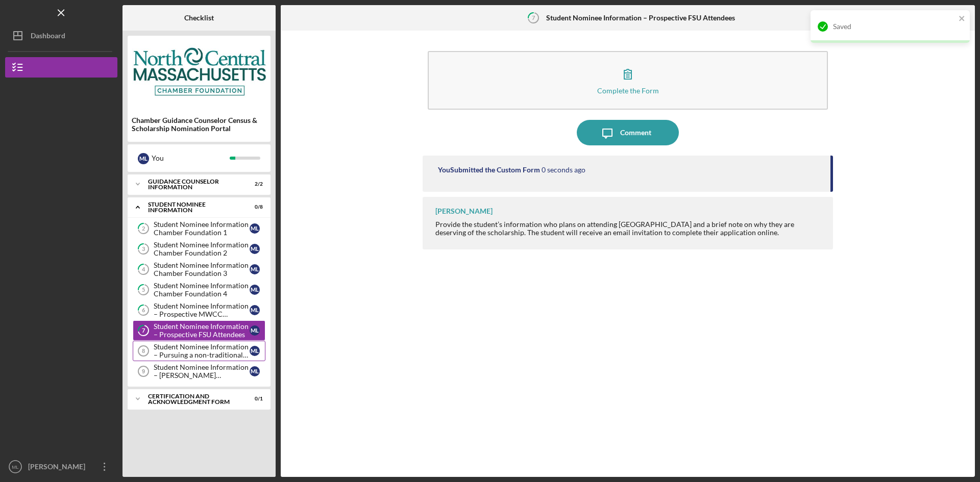
click at [215, 349] on div "Student Nominee Information – Pursuing a non-traditional career" at bounding box center [202, 351] width 96 height 16
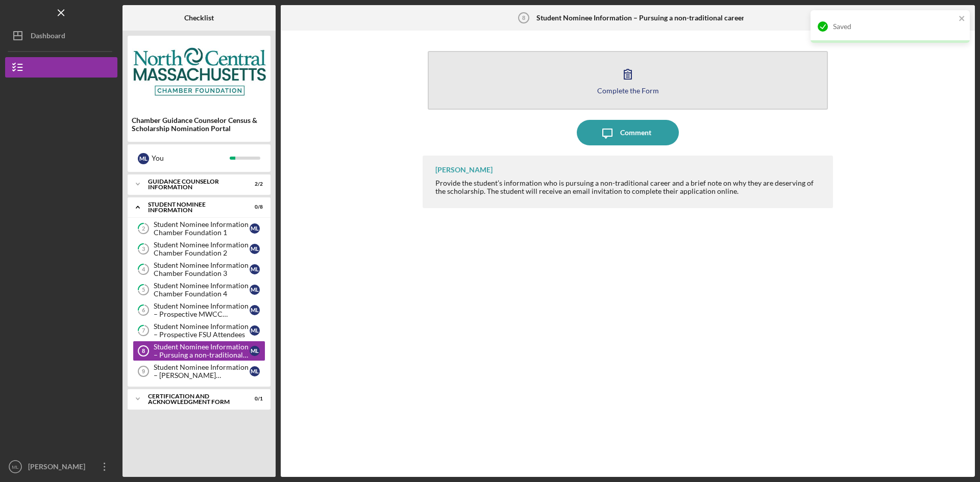
click at [620, 81] on icon "button" at bounding box center [628, 74] width 26 height 26
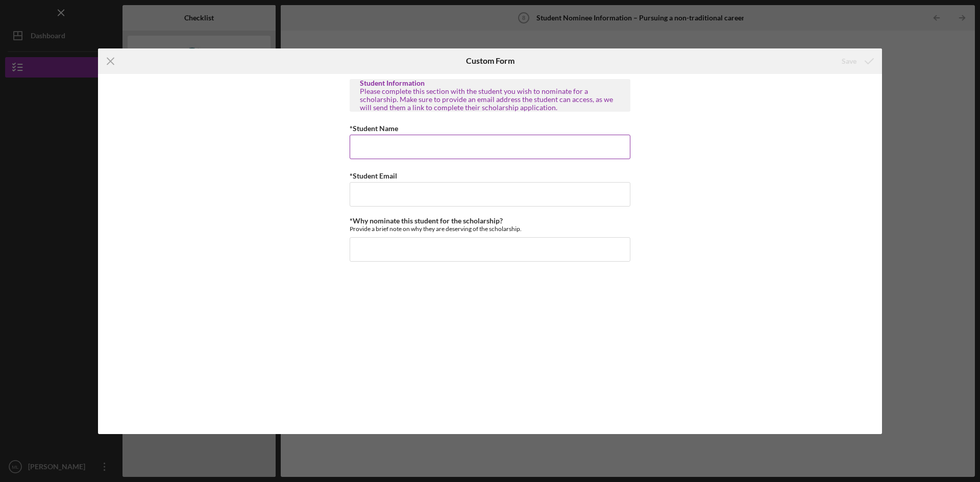
click at [454, 144] on input "*Student Name" at bounding box center [489, 147] width 281 height 24
type input "[PERSON_NAME]"
type input "[EMAIL_ADDRESS][DOMAIN_NAME]"
paste input "has shown outstanding academic dedication and leadership within our school comm…"
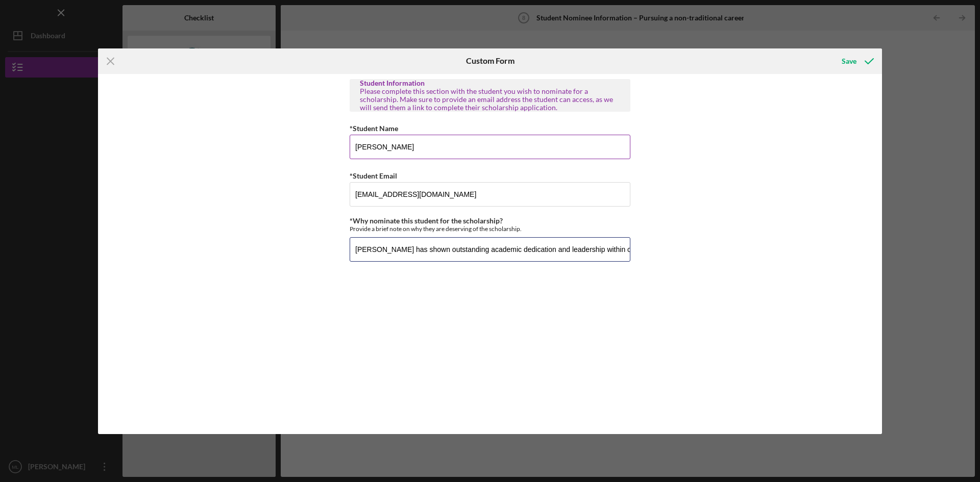
scroll to position [0, 269]
type input "[PERSON_NAME] has shown outstanding academic dedication and leadership within o…"
click at [850, 64] on div "Save" at bounding box center [848, 61] width 15 height 20
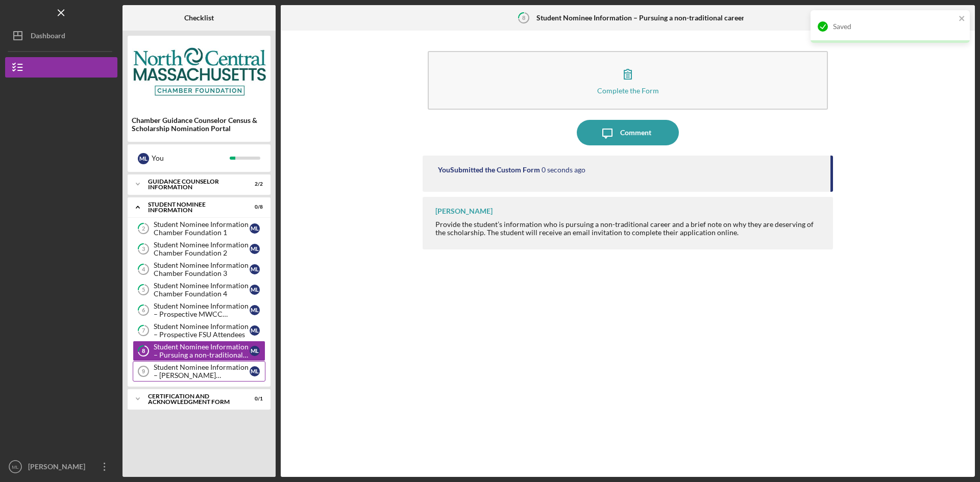
click at [175, 368] on div "Student Nominee Information – [PERSON_NAME] Scholarship" at bounding box center [202, 371] width 96 height 16
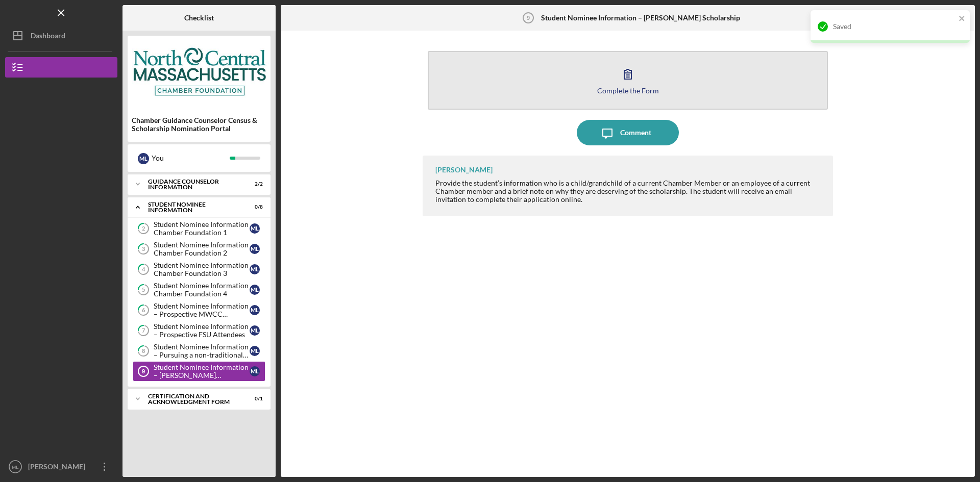
click at [564, 103] on button "Complete the Form Form" at bounding box center [628, 80] width 400 height 59
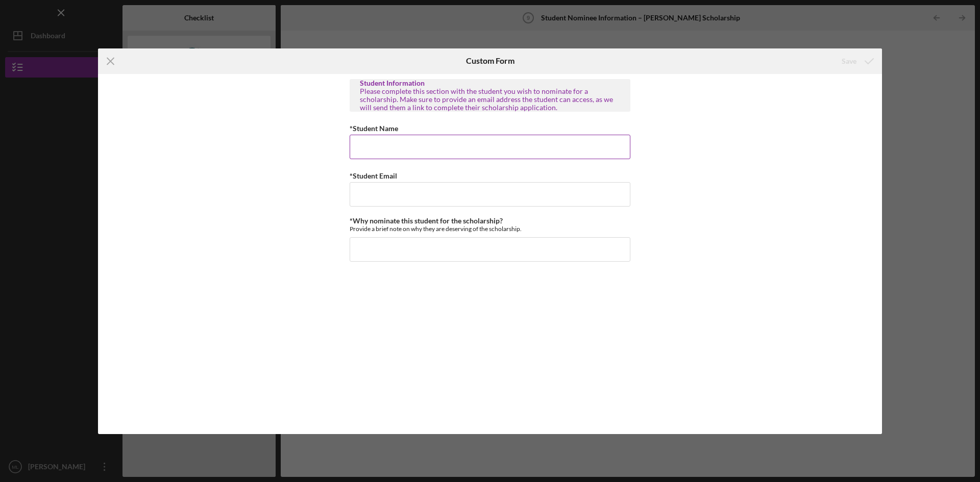
click at [464, 146] on input "*Student Name" at bounding box center [489, 147] width 281 height 24
type input "Y"
type input "B"
type input "[PERSON_NAME]"
type input "[EMAIL_ADDRESS][DOMAIN_NAME]"
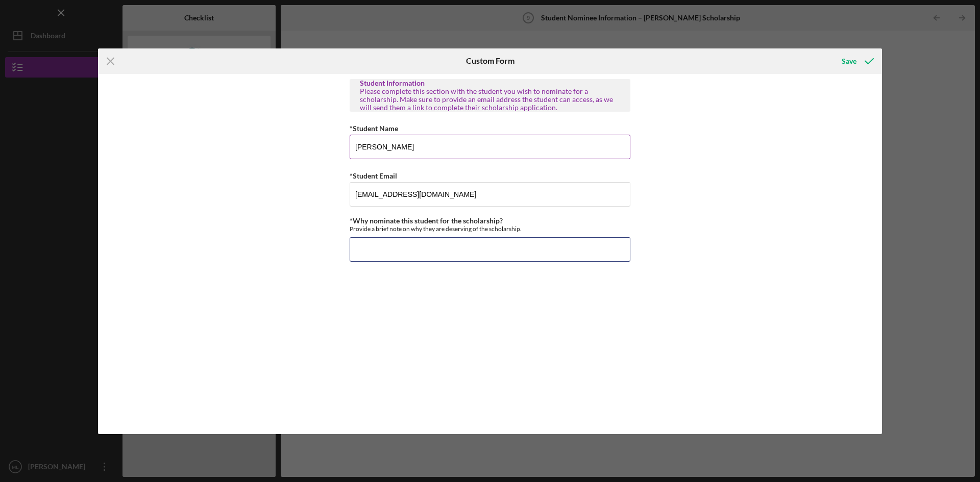
type input "t"
paste input "has shown outstanding academic dedication and leadership within our school comm…"
type input "[PERSON_NAME] has shown outstanding academic dedication and leadership within o…"
click at [856, 60] on icon "submit" at bounding box center [869, 61] width 26 height 26
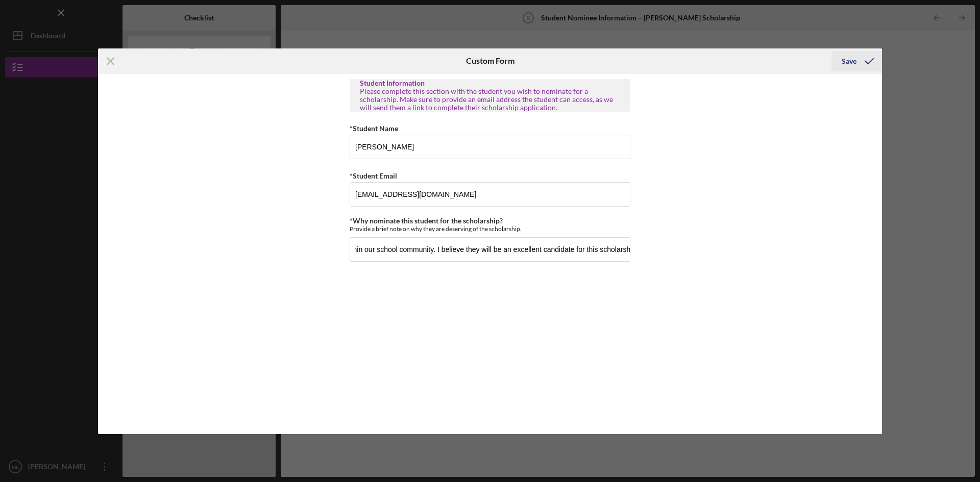
scroll to position [0, 0]
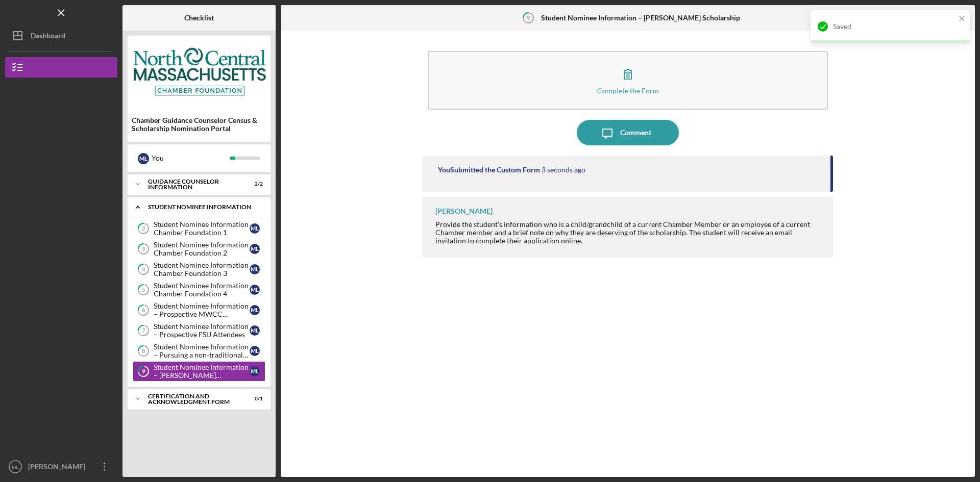
click at [195, 209] on div "Student Nominee Information" at bounding box center [203, 207] width 110 height 6
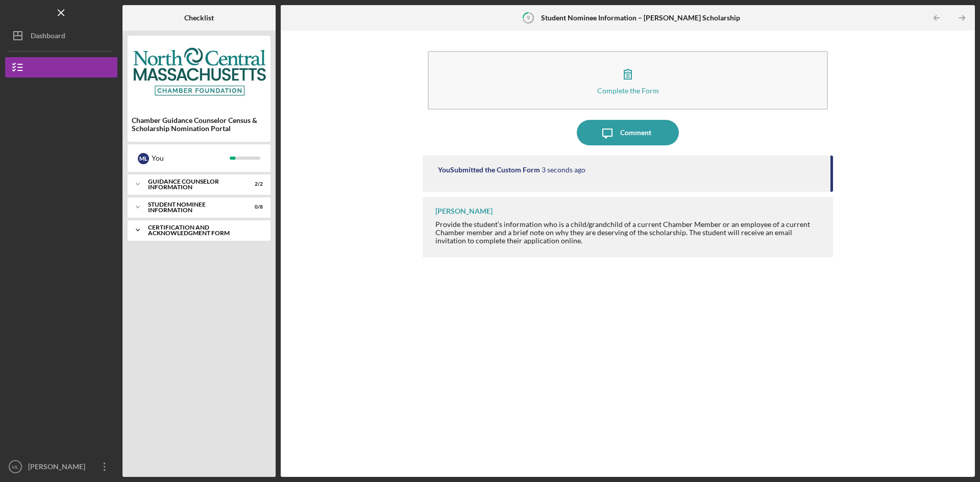
click at [193, 227] on div "Certification and Acknowledgment Form" at bounding box center [203, 230] width 110 height 12
click at [189, 255] on div "Signature Required" at bounding box center [202, 251] width 96 height 8
